Goal: Use online tool/utility: Utilize a website feature to perform a specific function

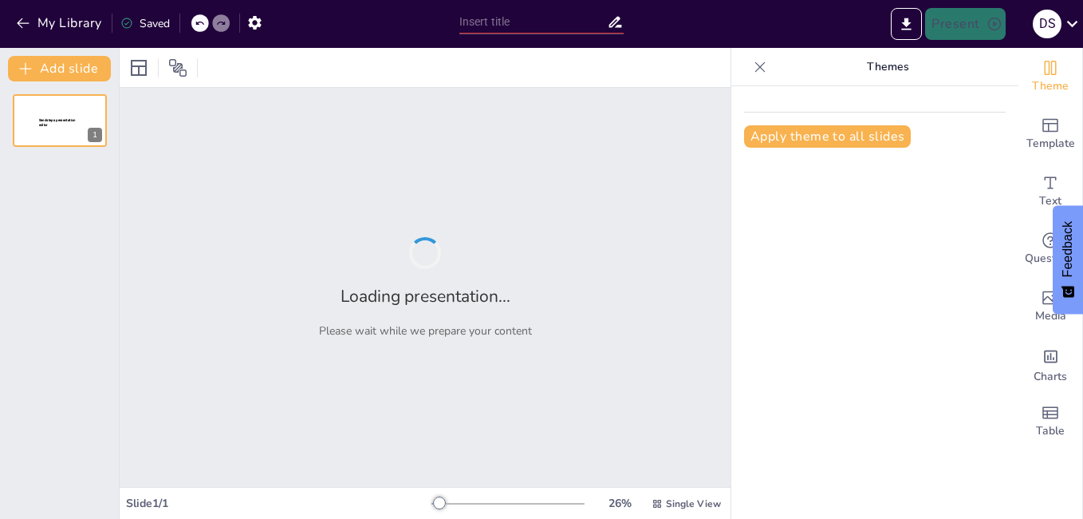
type input "Tipos de Energía: Clasificación y Características"
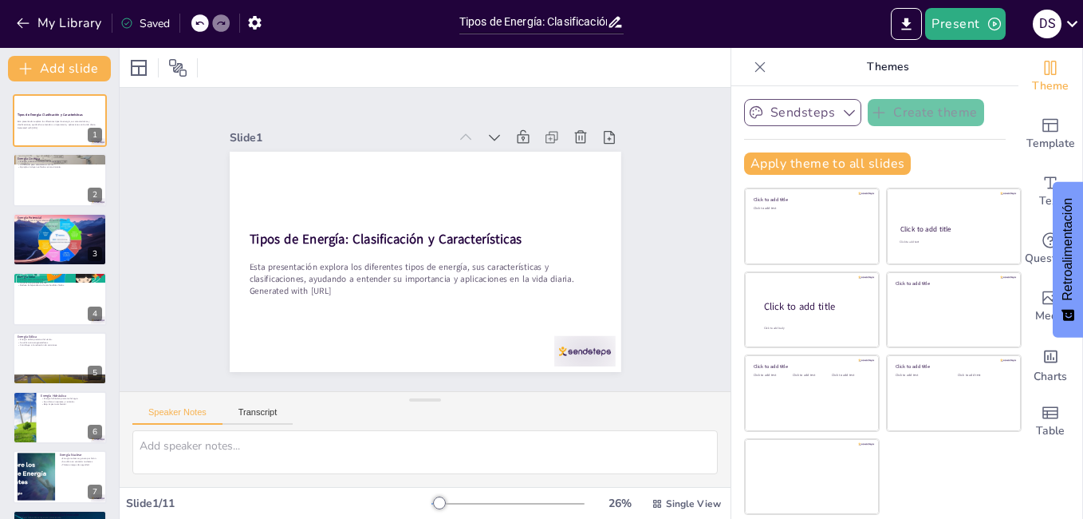
click at [797, 112] on button "Sendsteps" at bounding box center [802, 112] width 117 height 27
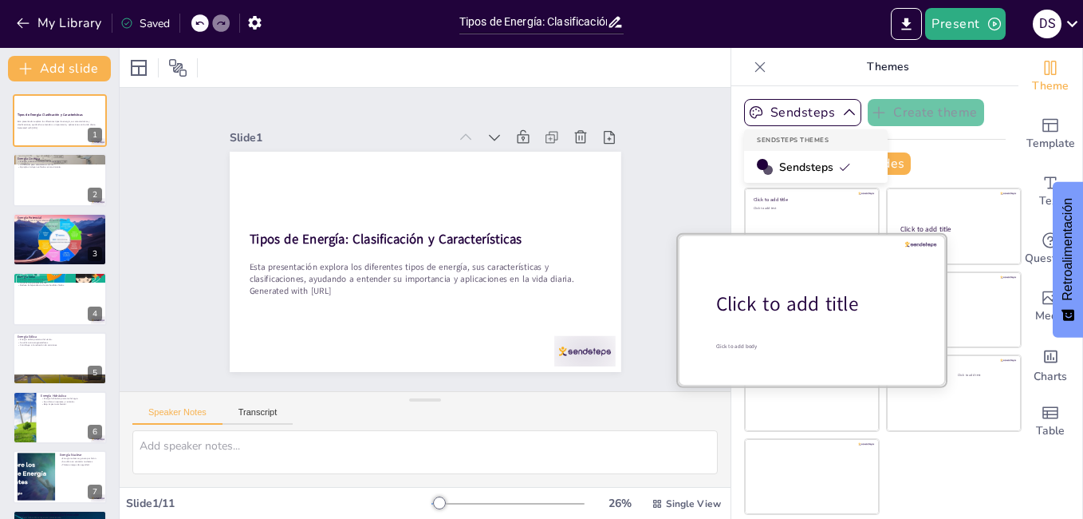
click at [838, 310] on div "Click to add title" at bounding box center [817, 303] width 203 height 27
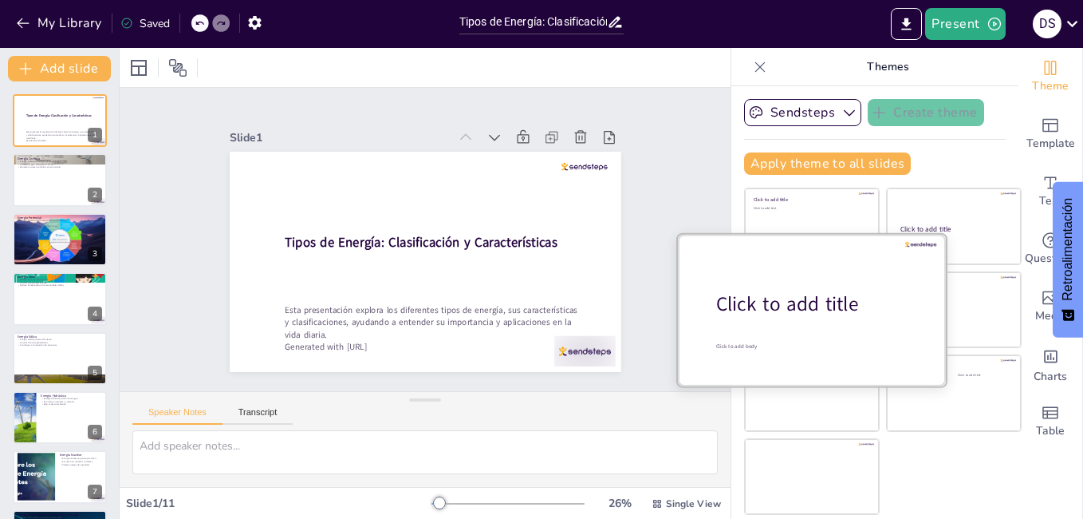
click at [838, 310] on div "Click to add title" at bounding box center [817, 303] width 203 height 27
click at [827, 310] on div "Click to add title" at bounding box center [817, 303] width 203 height 27
click at [801, 276] on div at bounding box center [812, 309] width 268 height 151
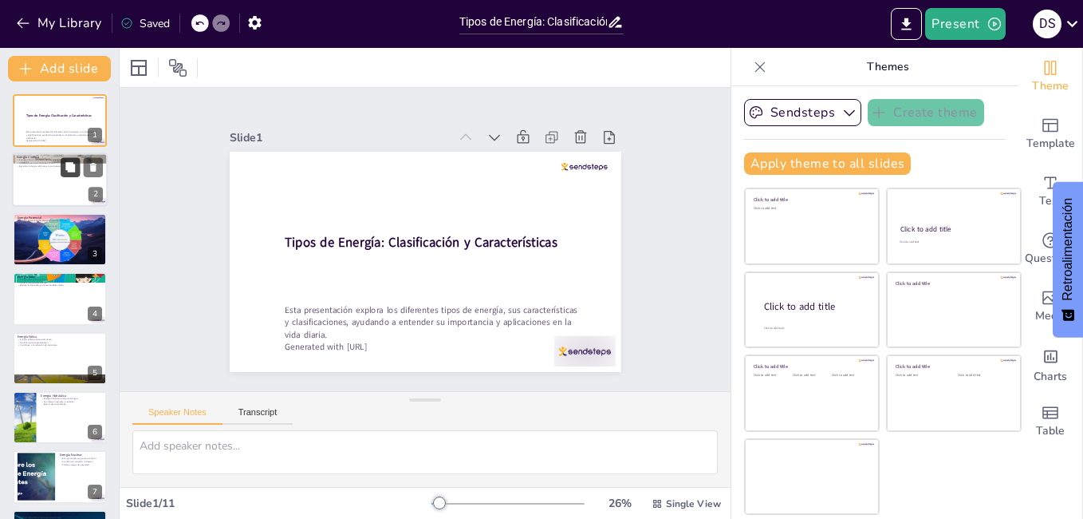
click at [61, 176] on button at bounding box center [70, 167] width 19 height 19
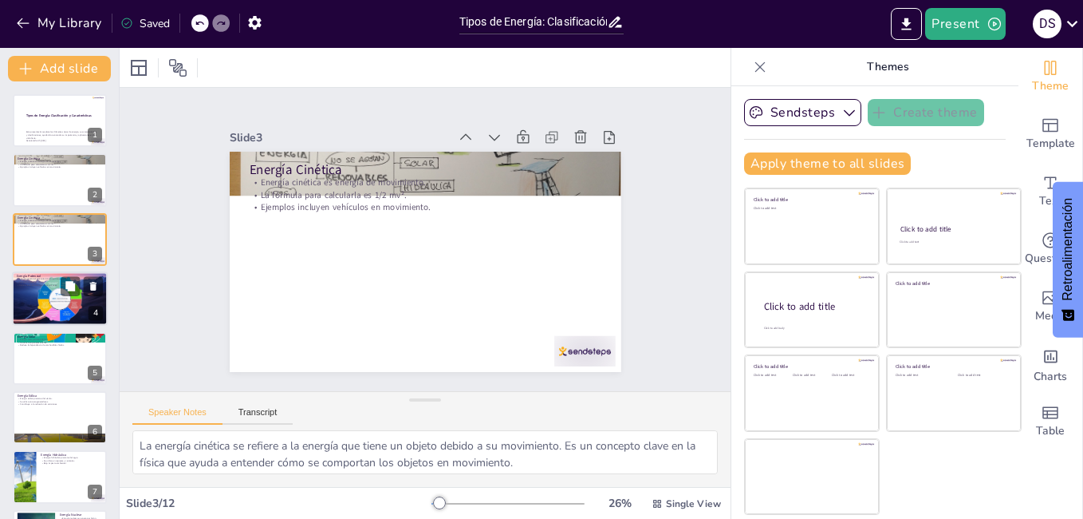
click at [49, 278] on p "Energía potencial está relacionada con la posición." at bounding box center [60, 279] width 86 height 3
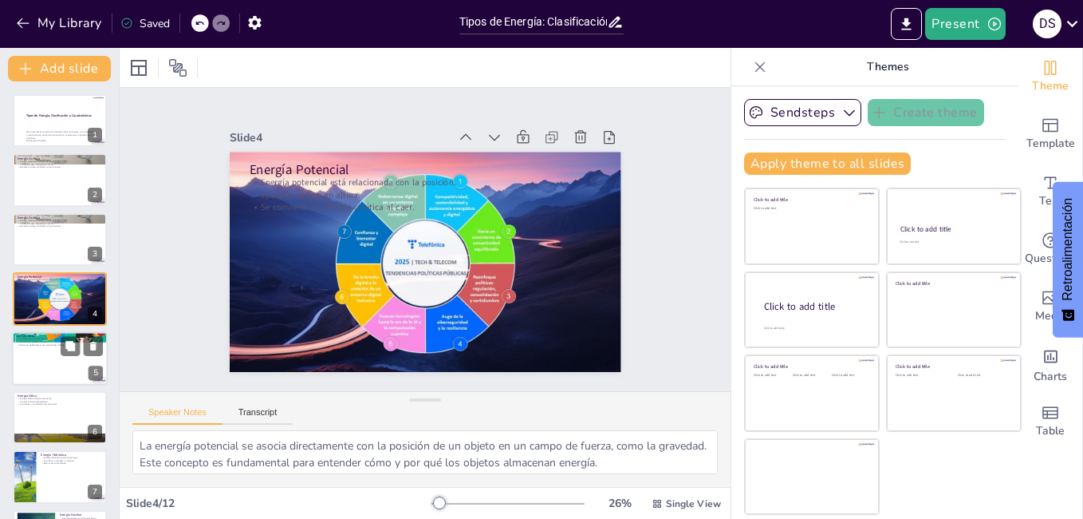
click at [38, 352] on div at bounding box center [60, 358] width 96 height 54
type textarea "La energía solar es una fuente de energía renovable que se obtiene directamente…"
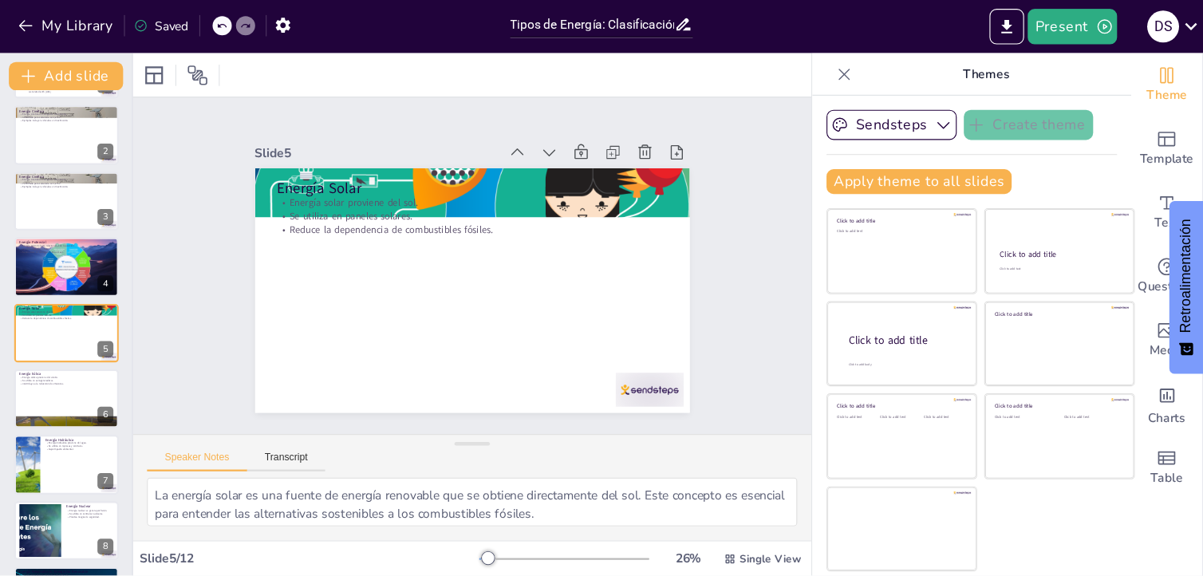
scroll to position [58, 0]
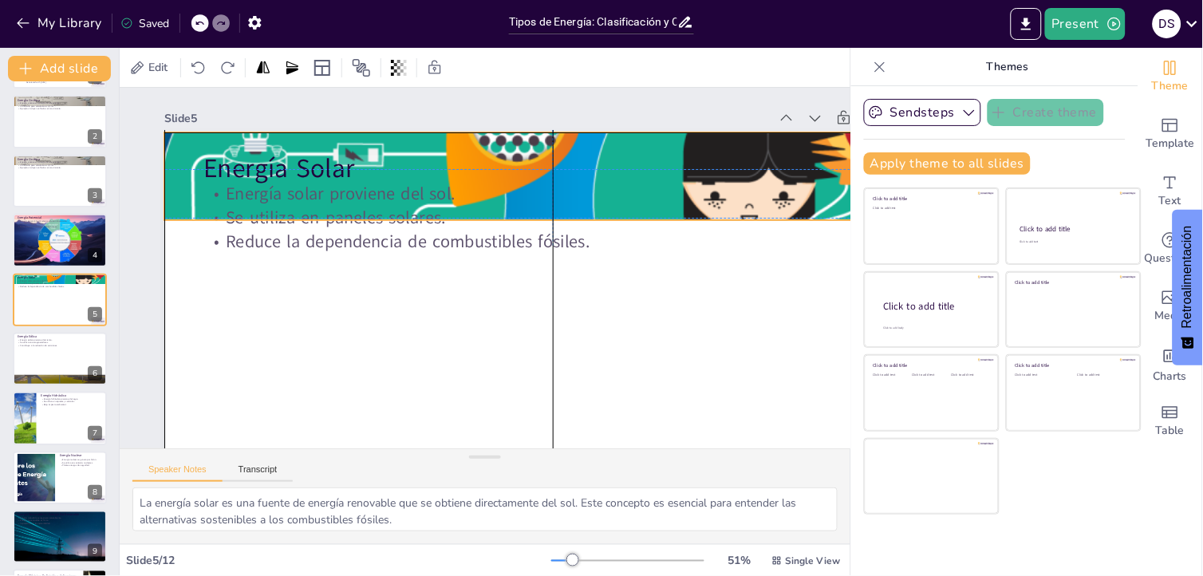
click at [605, 136] on div at bounding box center [578, 201] width 911 height 768
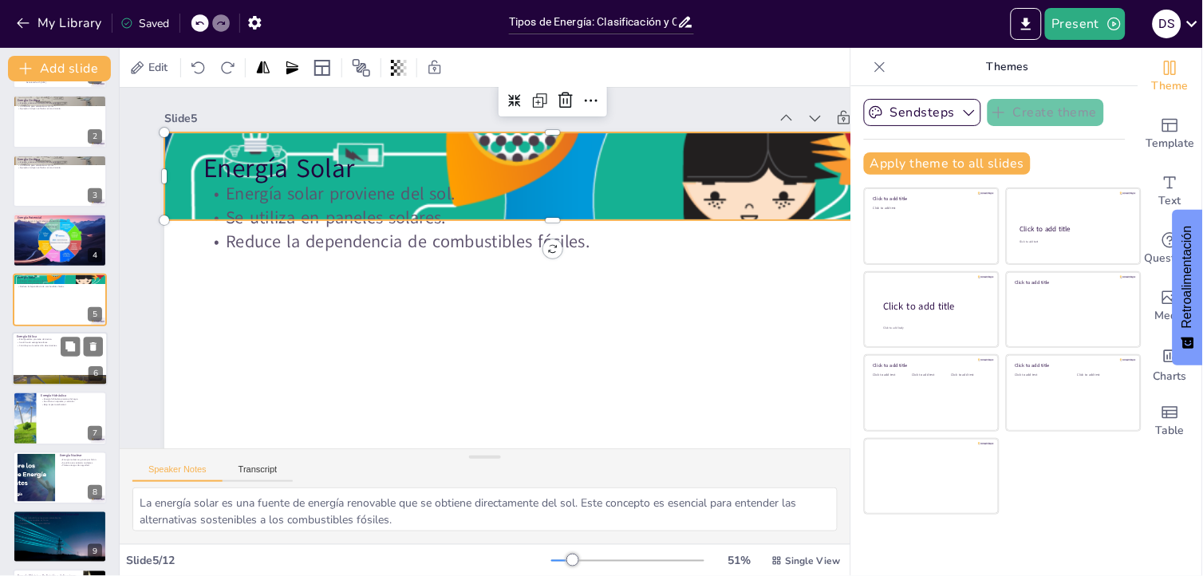
click at [22, 337] on p "Energía Eólica" at bounding box center [60, 336] width 86 height 5
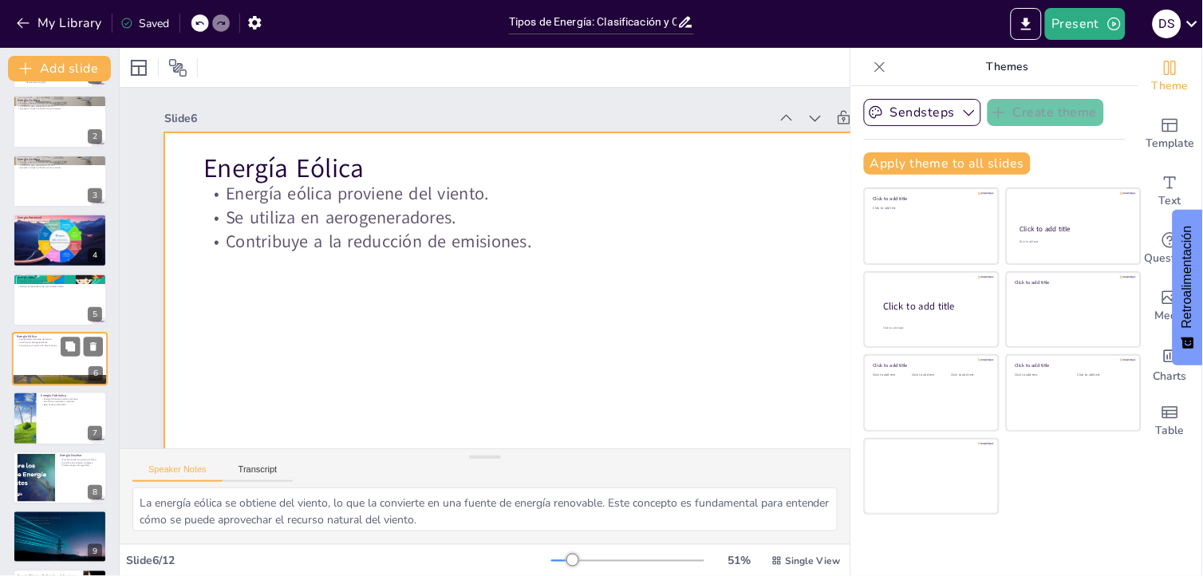
scroll to position [89, 0]
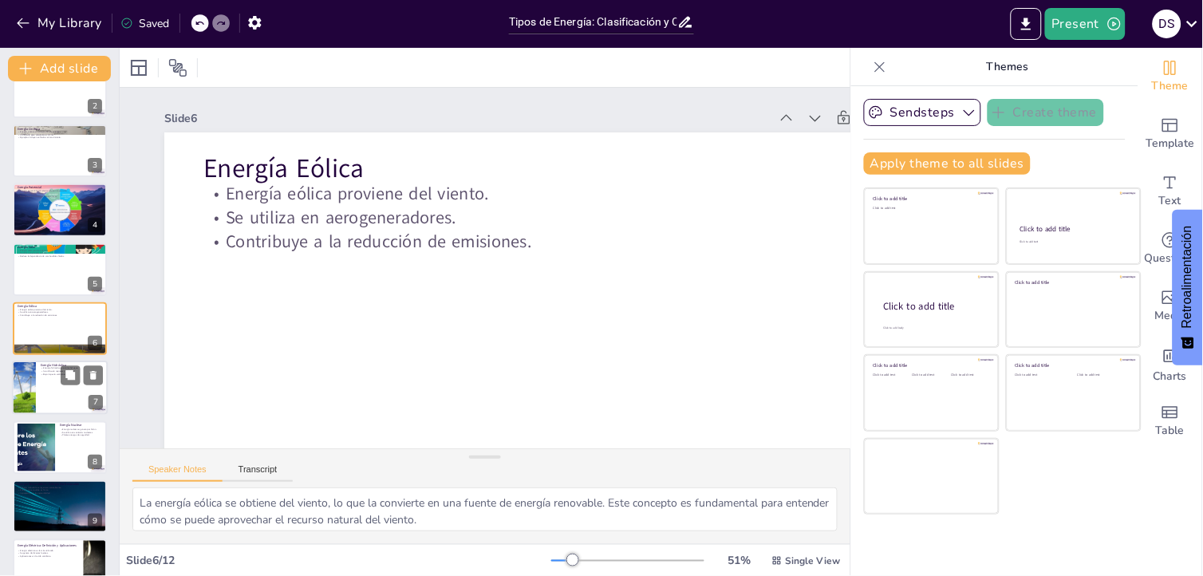
click at [45, 373] on p "Bajo impacto ambiental." at bounding box center [72, 374] width 62 height 3
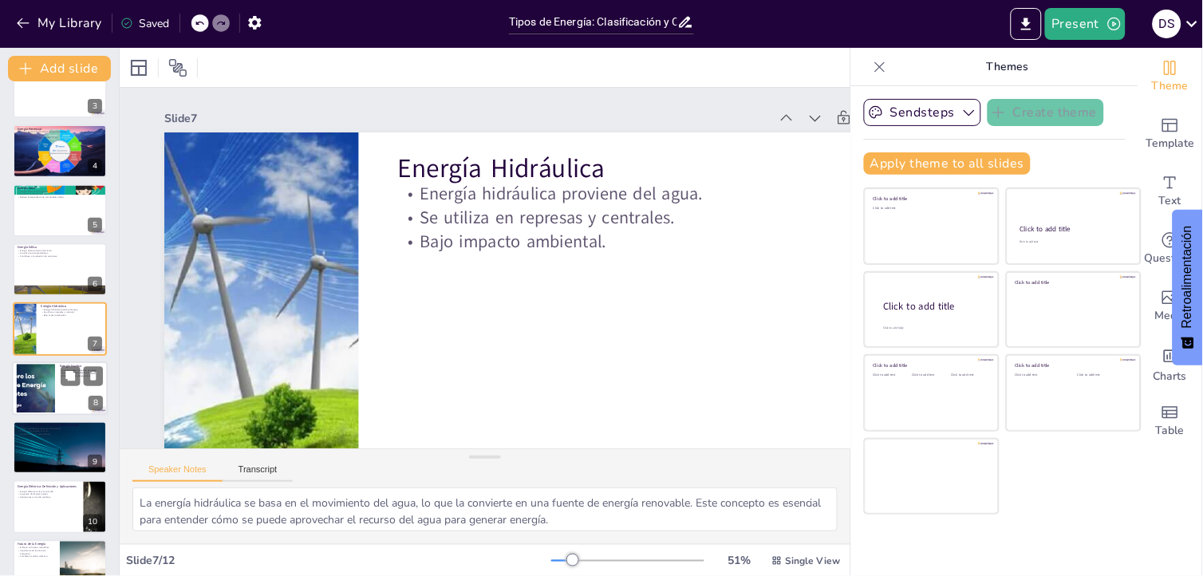
click at [41, 372] on div at bounding box center [35, 388] width 65 height 49
type textarea "La fisión nuclear es el proceso clave mediante el cual se genera energía nuclea…"
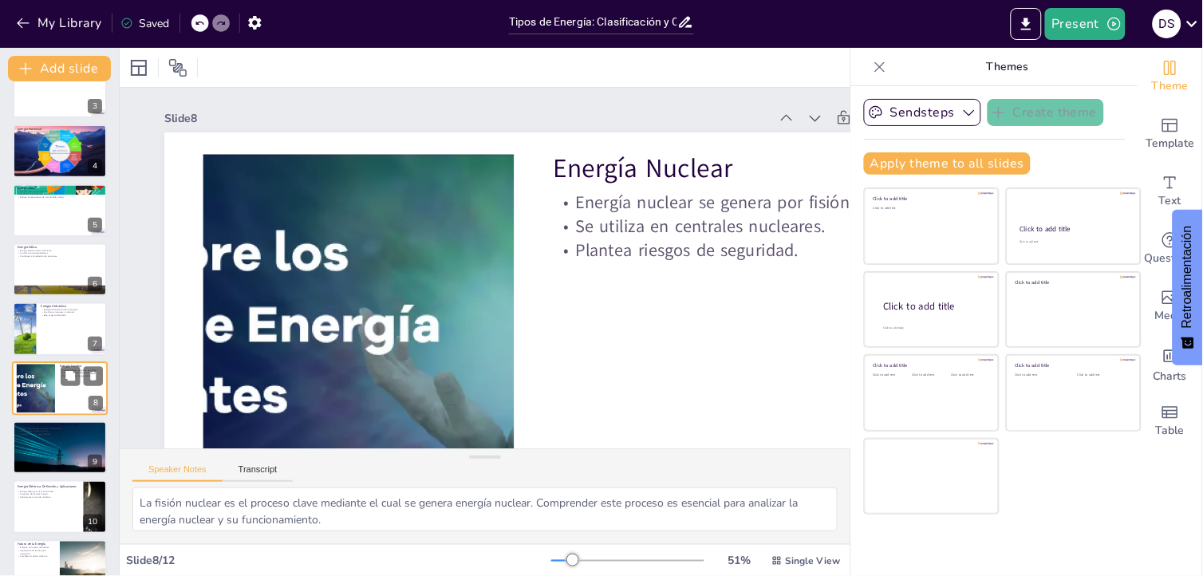
scroll to position [207, 0]
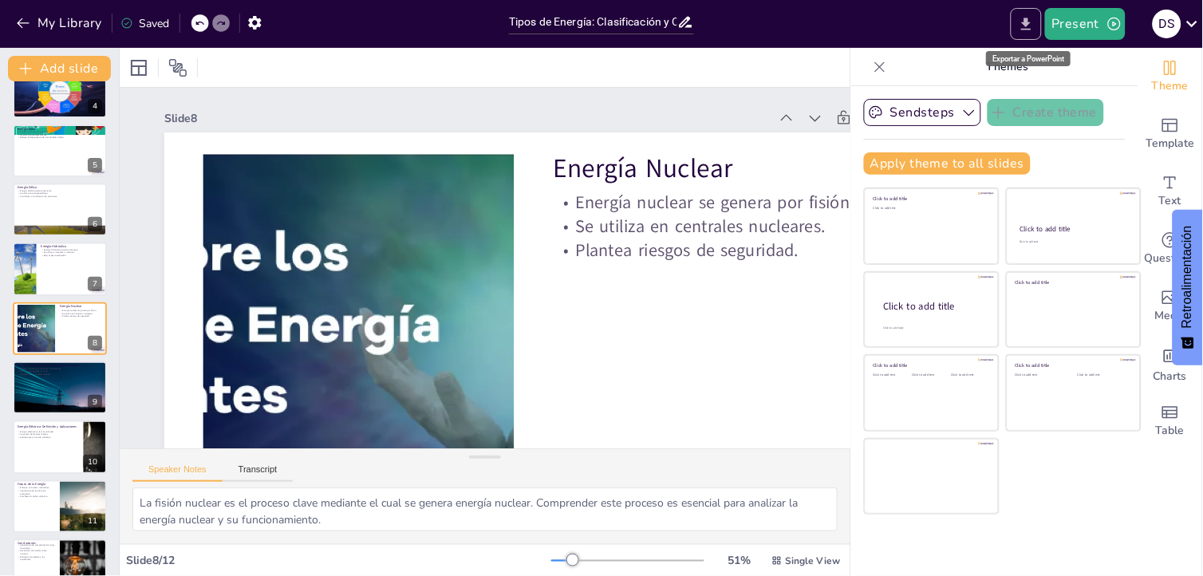
click at [1021, 21] on icon "Export to PowerPoint" at bounding box center [1026, 24] width 17 height 17
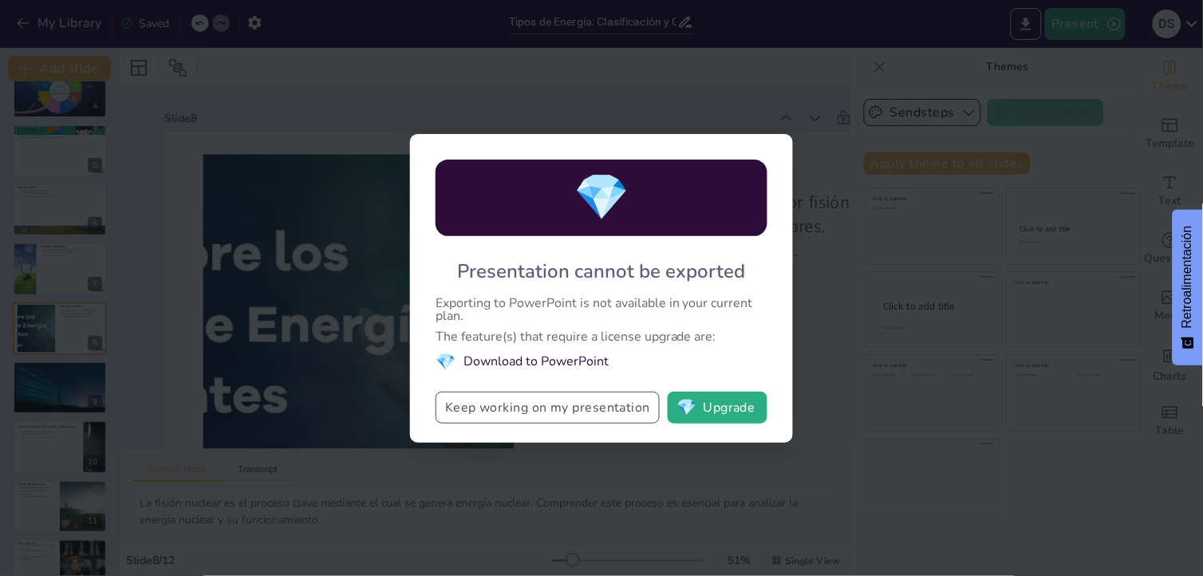
click at [527, 409] on button "Keep working on my presentation" at bounding box center [548, 408] width 224 height 32
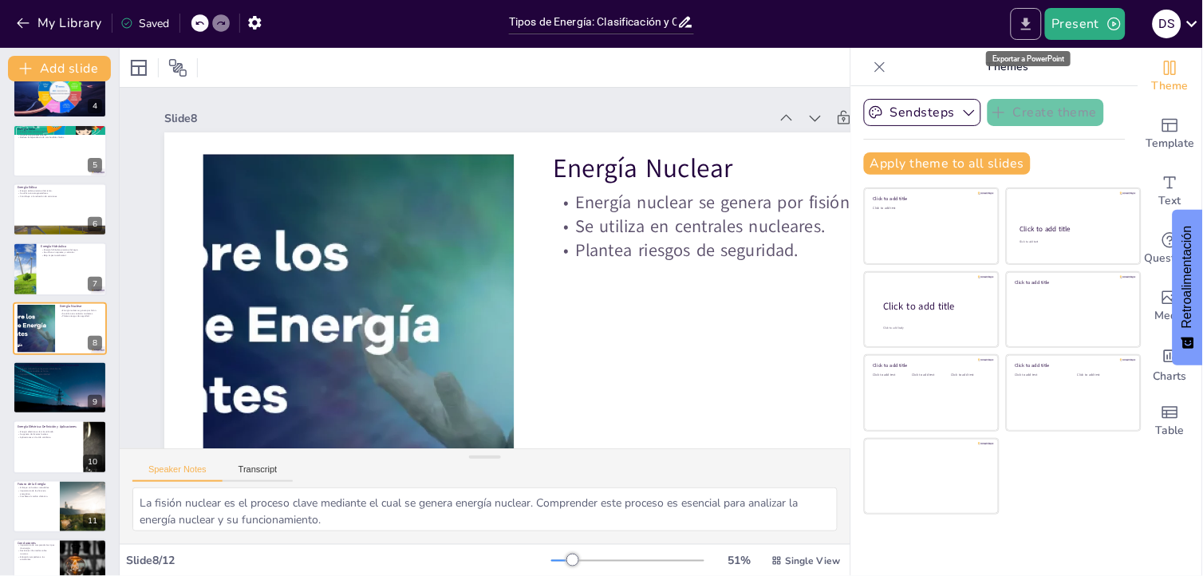
click at [1033, 26] on icon "Export to PowerPoint" at bounding box center [1026, 24] width 17 height 17
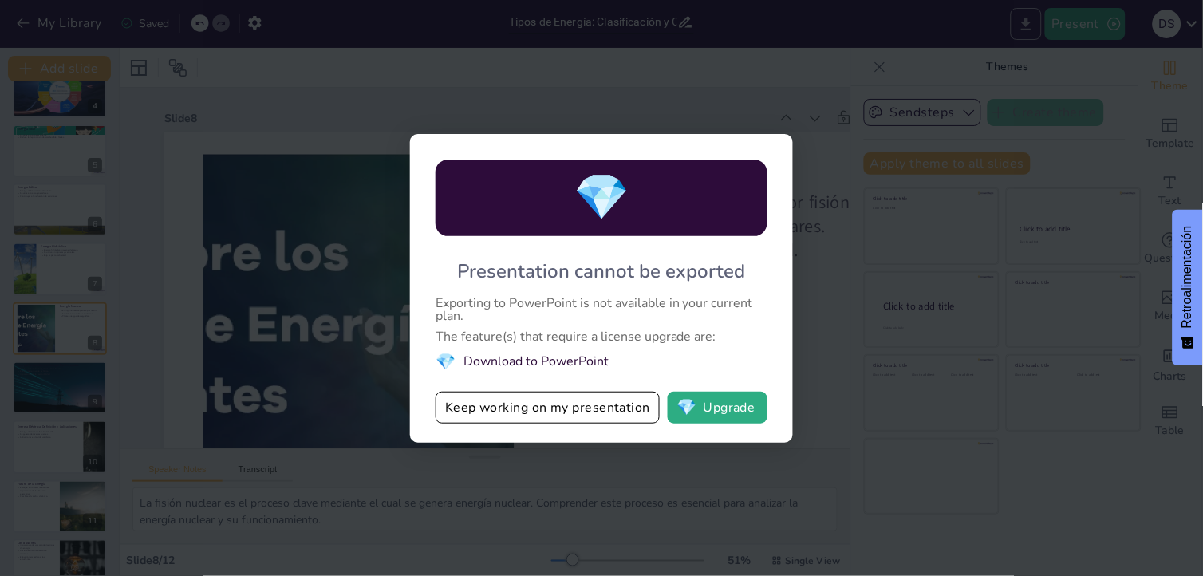
click at [1033, 26] on div "💎 Presentation cannot be exported Exporting to PowerPoint is not available in y…" at bounding box center [601, 288] width 1203 height 576
click at [543, 395] on button "Keep working on my presentation" at bounding box center [548, 408] width 224 height 32
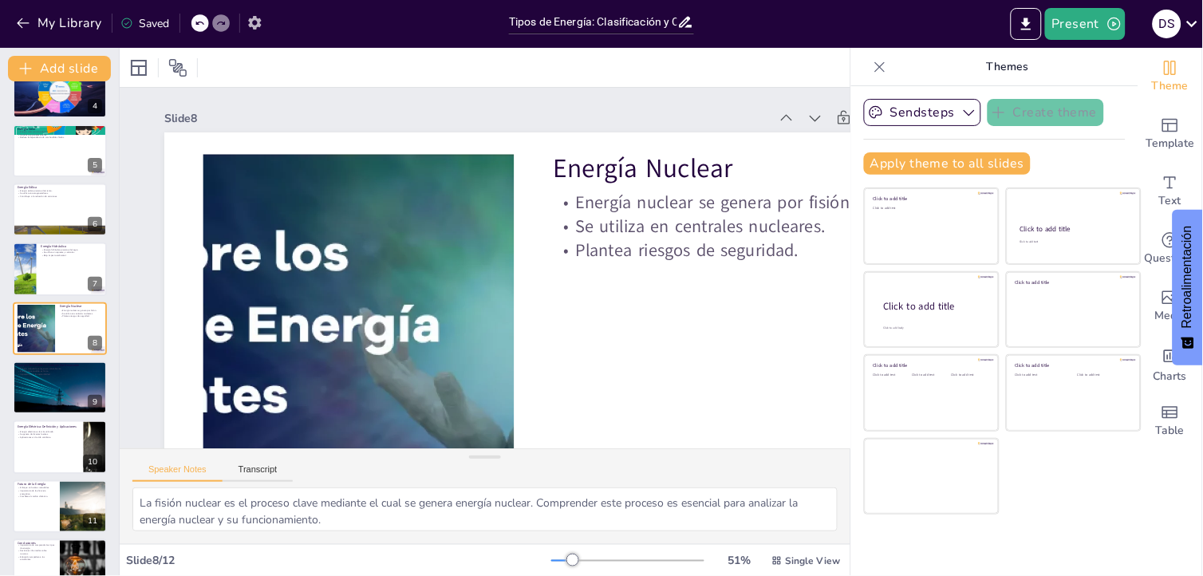
click at [261, 22] on icon "button" at bounding box center [255, 22] width 17 height 17
